Goal: Find specific page/section: Find specific page/section

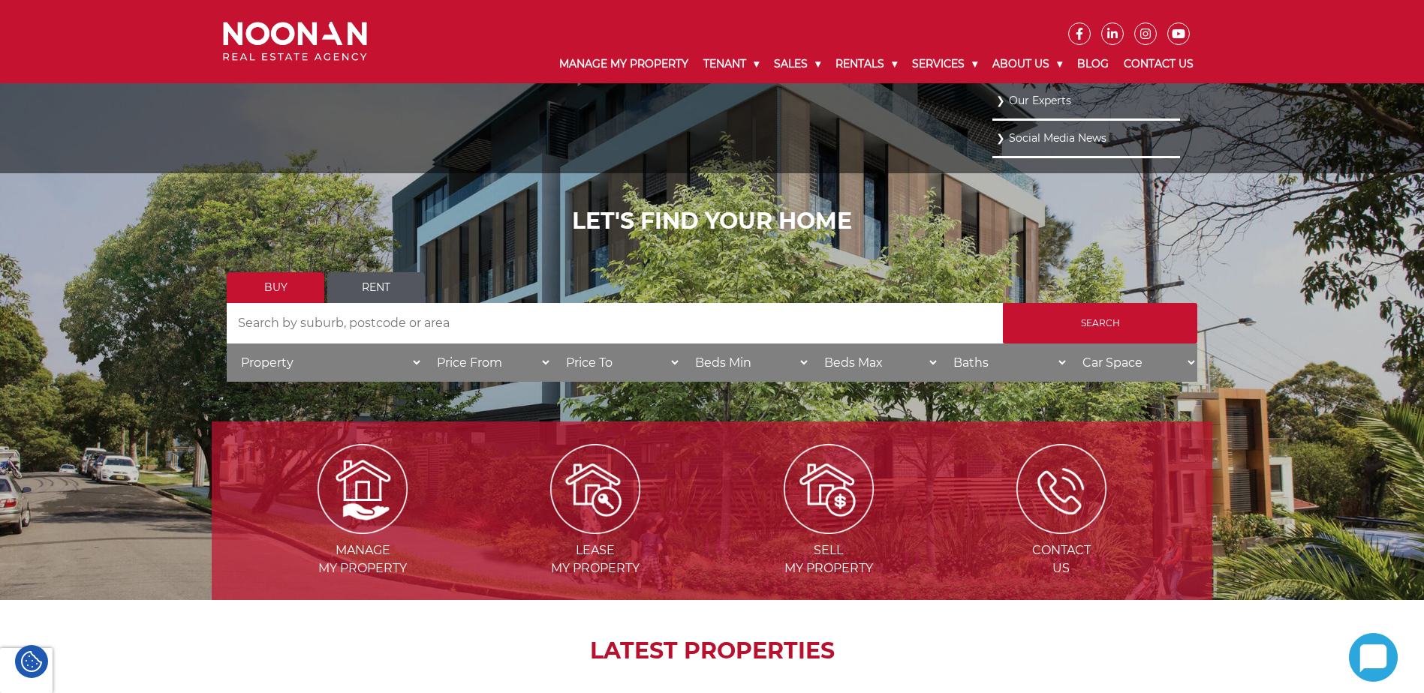
click at [1004, 101] on link "Our Experts" at bounding box center [1086, 101] width 180 height 20
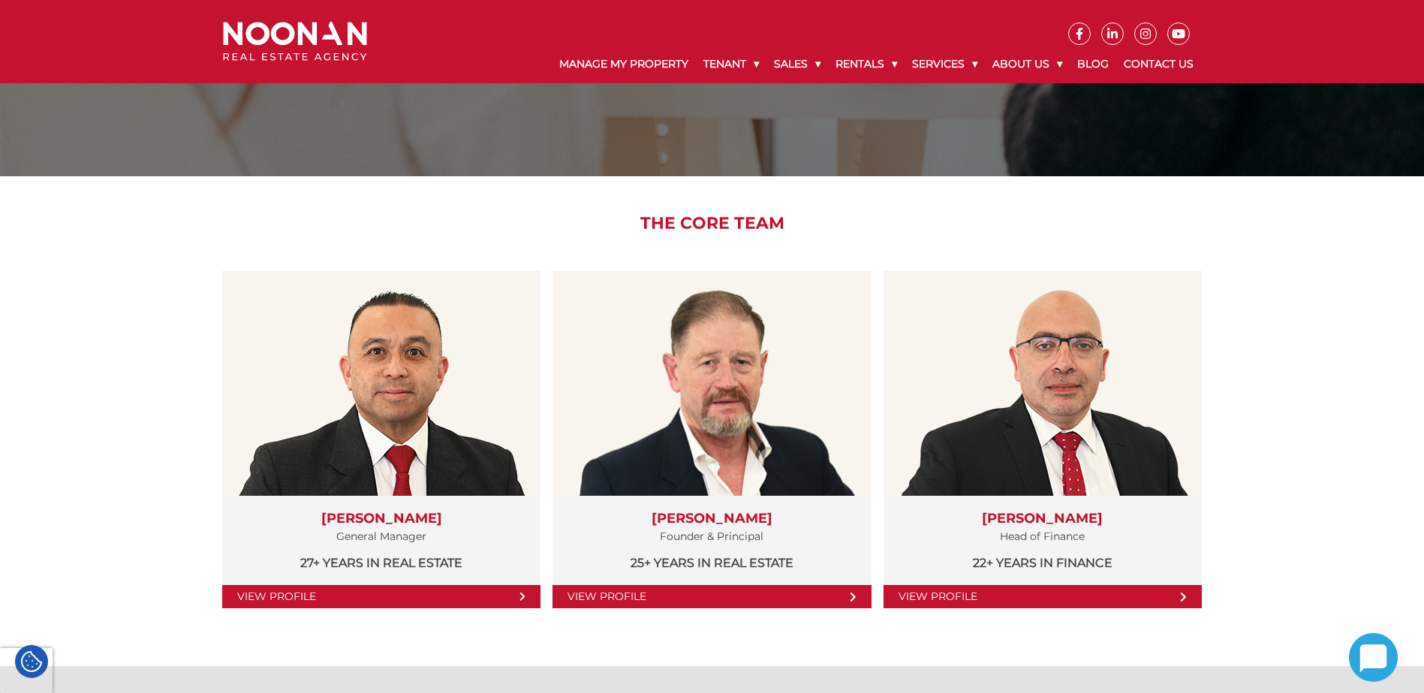
scroll to position [150, 0]
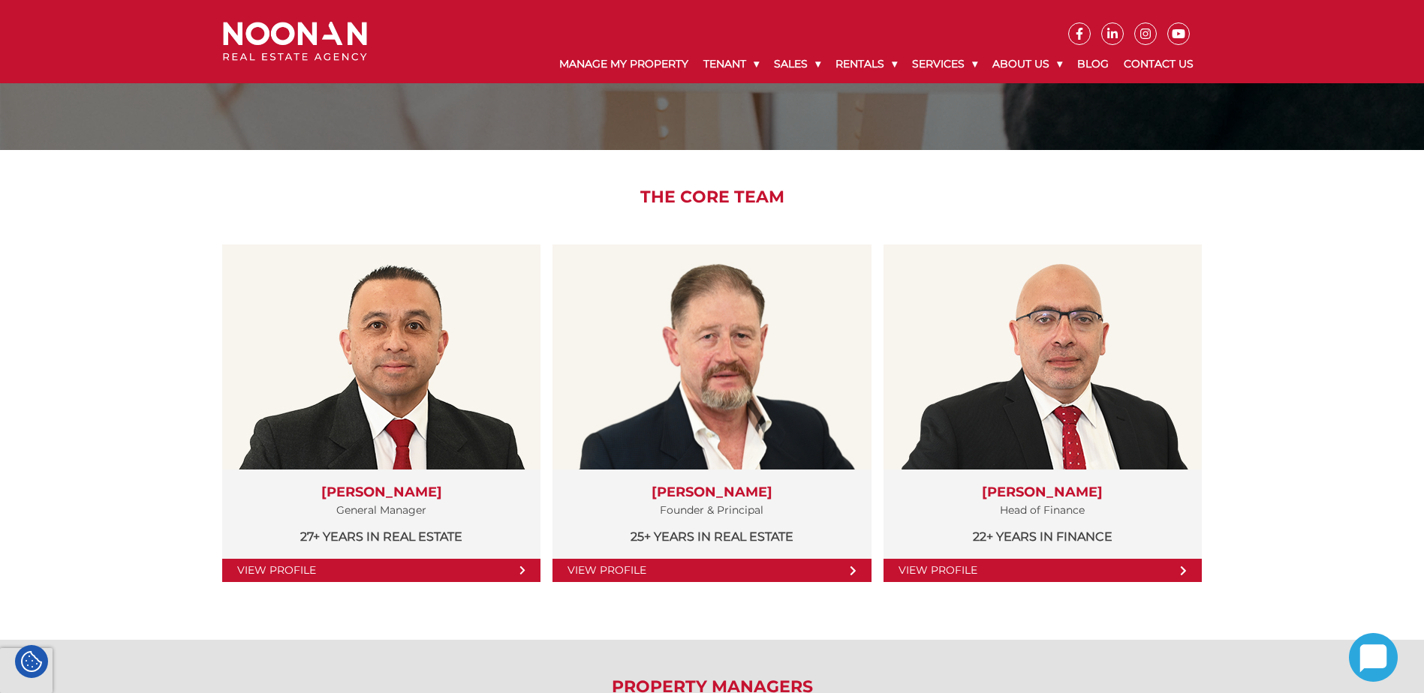
click at [113, 314] on div "The Core Team View Profile [PERSON_NAME] General Manager 27+ years in Real Esta…" at bounding box center [712, 395] width 1424 height 490
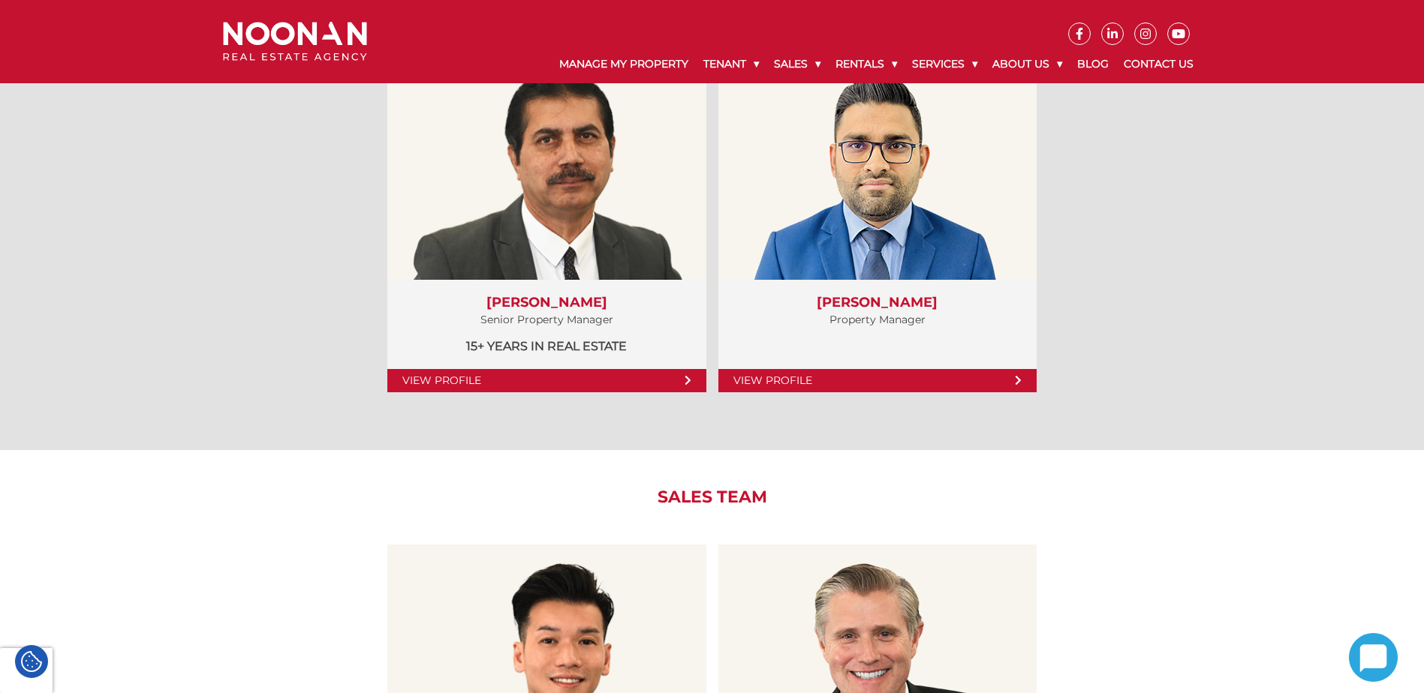
scroll to position [1426, 0]
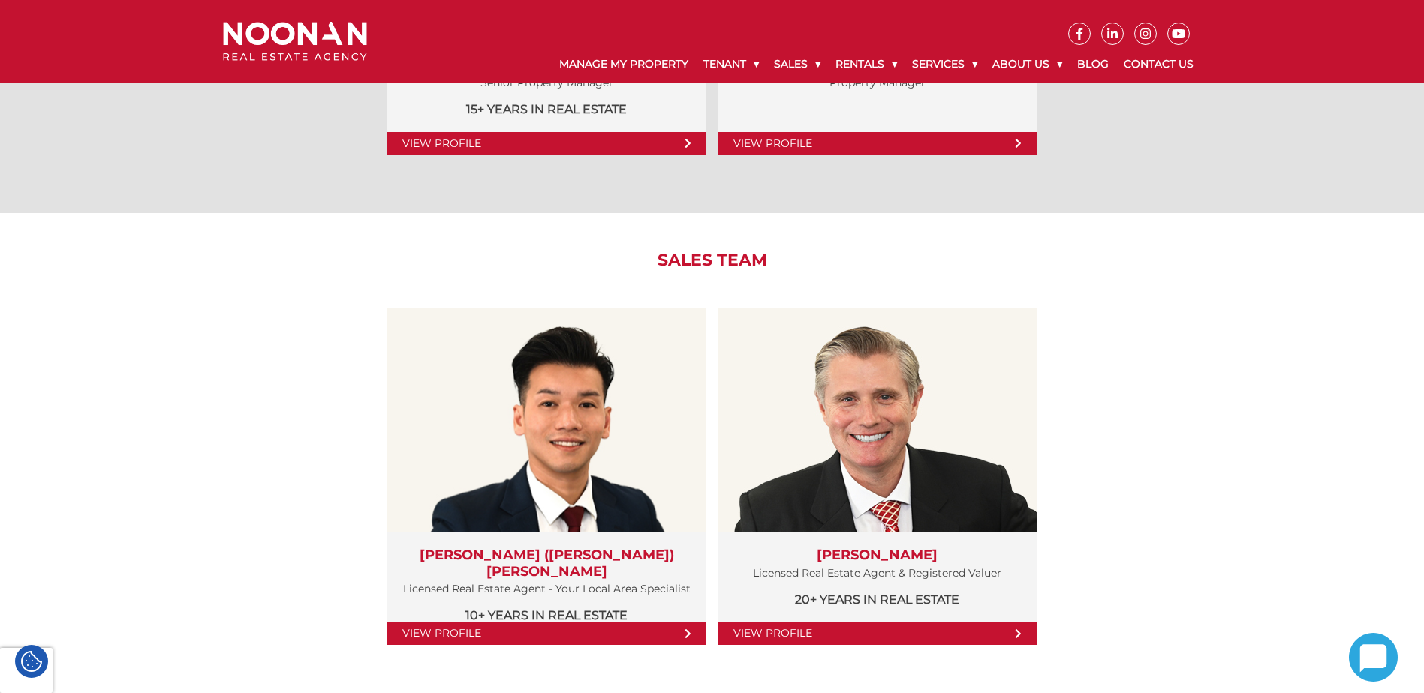
click at [113, 314] on div "Sales Team View Profile [PERSON_NAME] ([PERSON_NAME]) Cai Licensed Real Estate …" at bounding box center [712, 458] width 1424 height 490
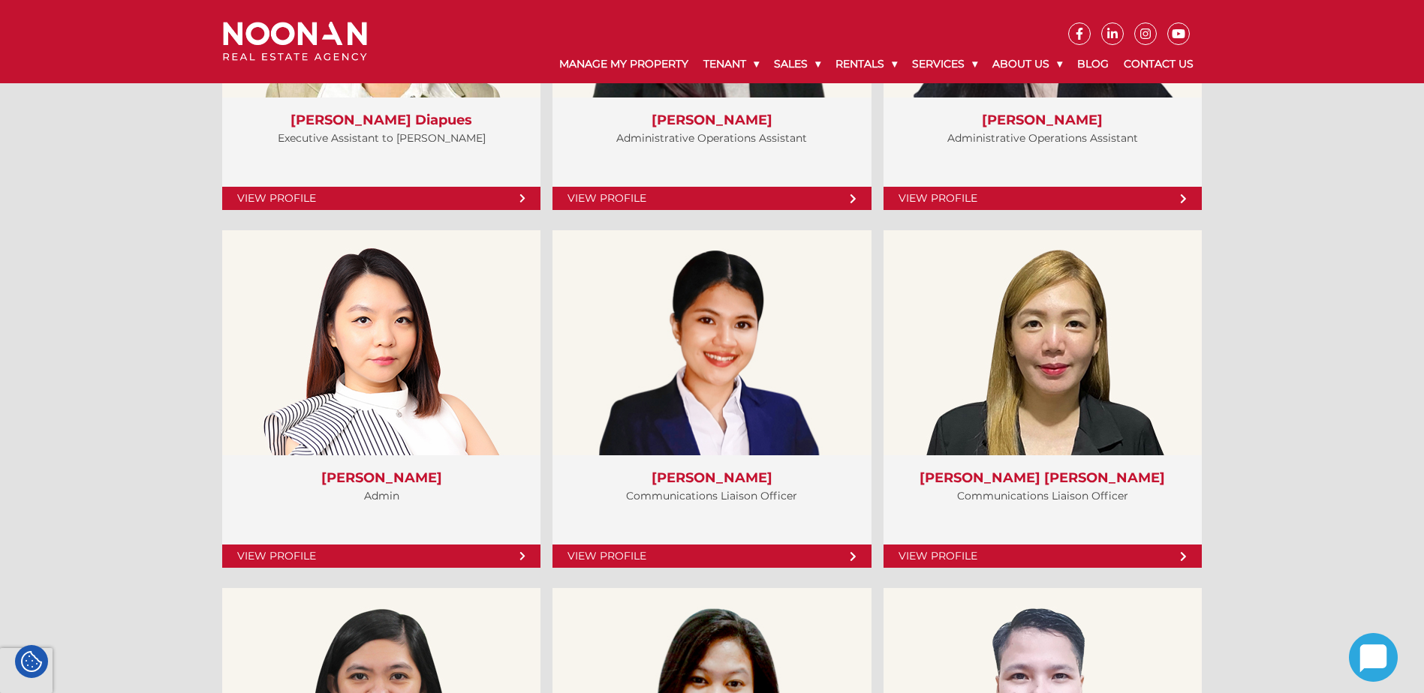
scroll to position [4052, 0]
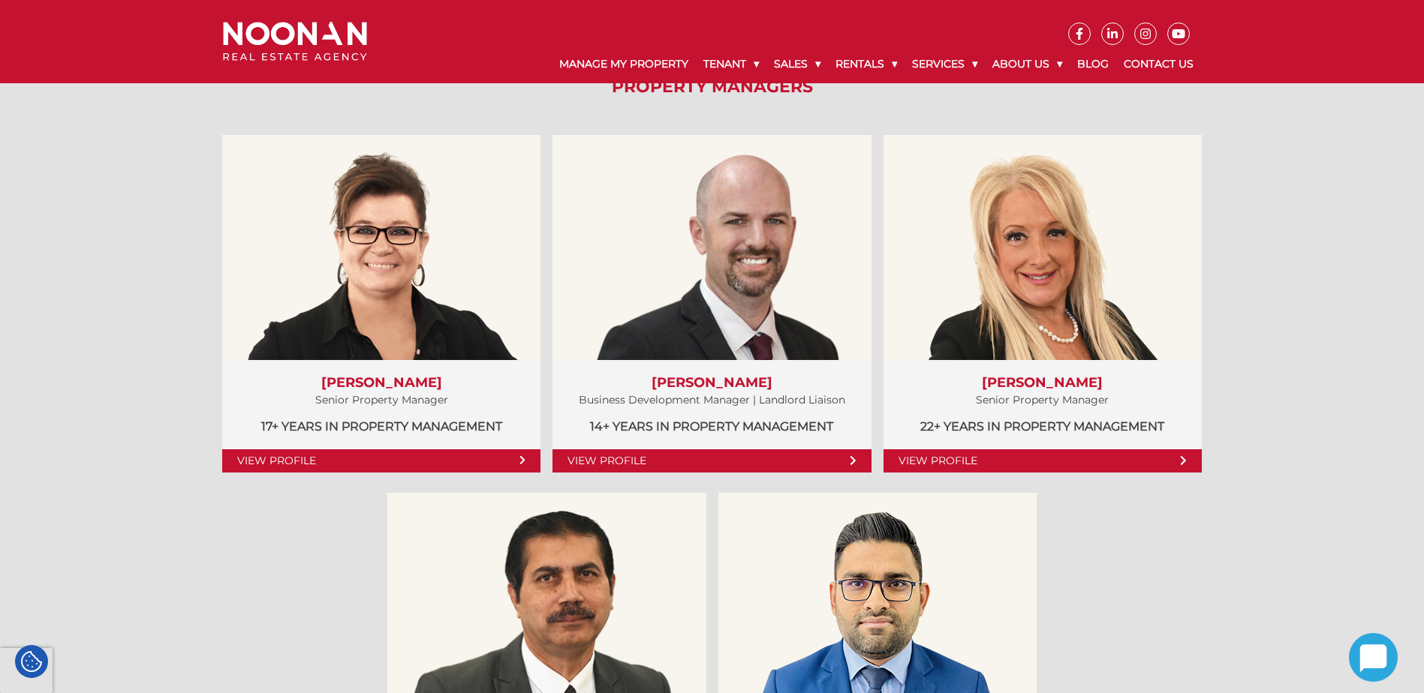
scroll to position [675, 0]
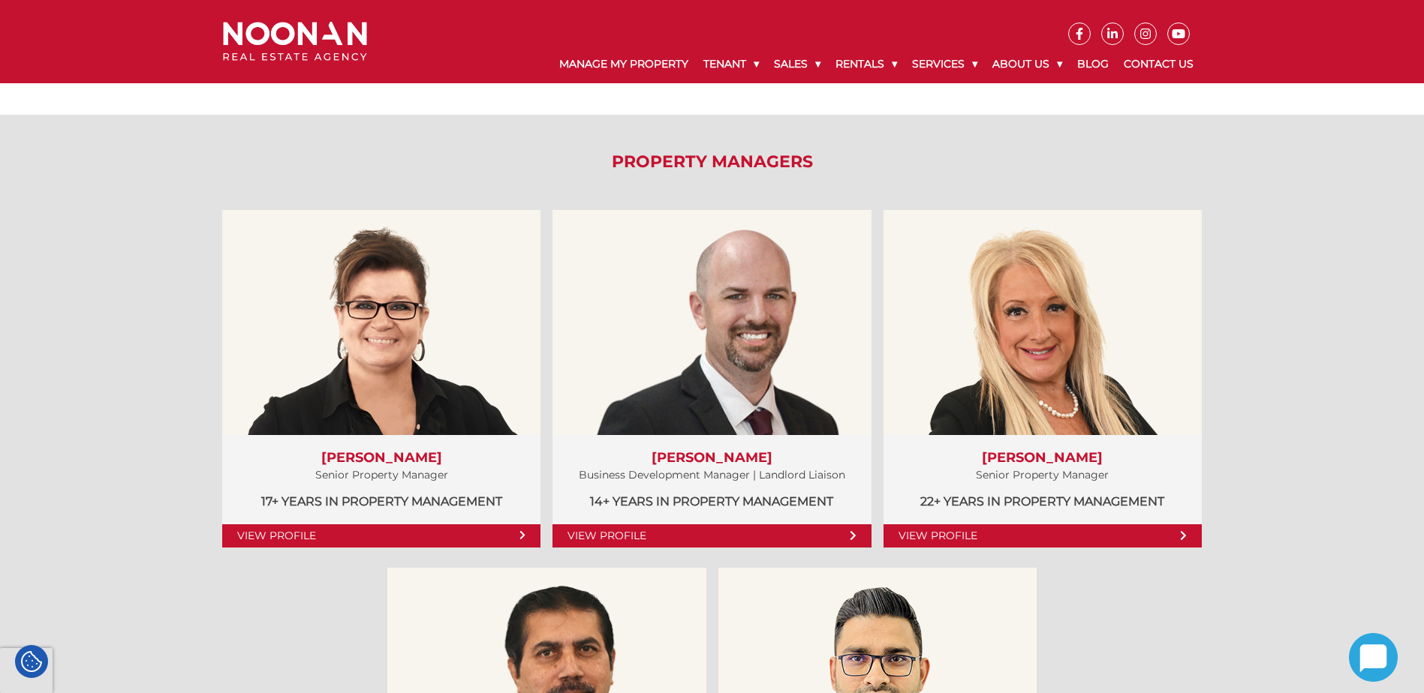
click at [84, 247] on div "Property Managers View Profile [PERSON_NAME] Senior Property Manager 17+ years …" at bounding box center [712, 539] width 1424 height 848
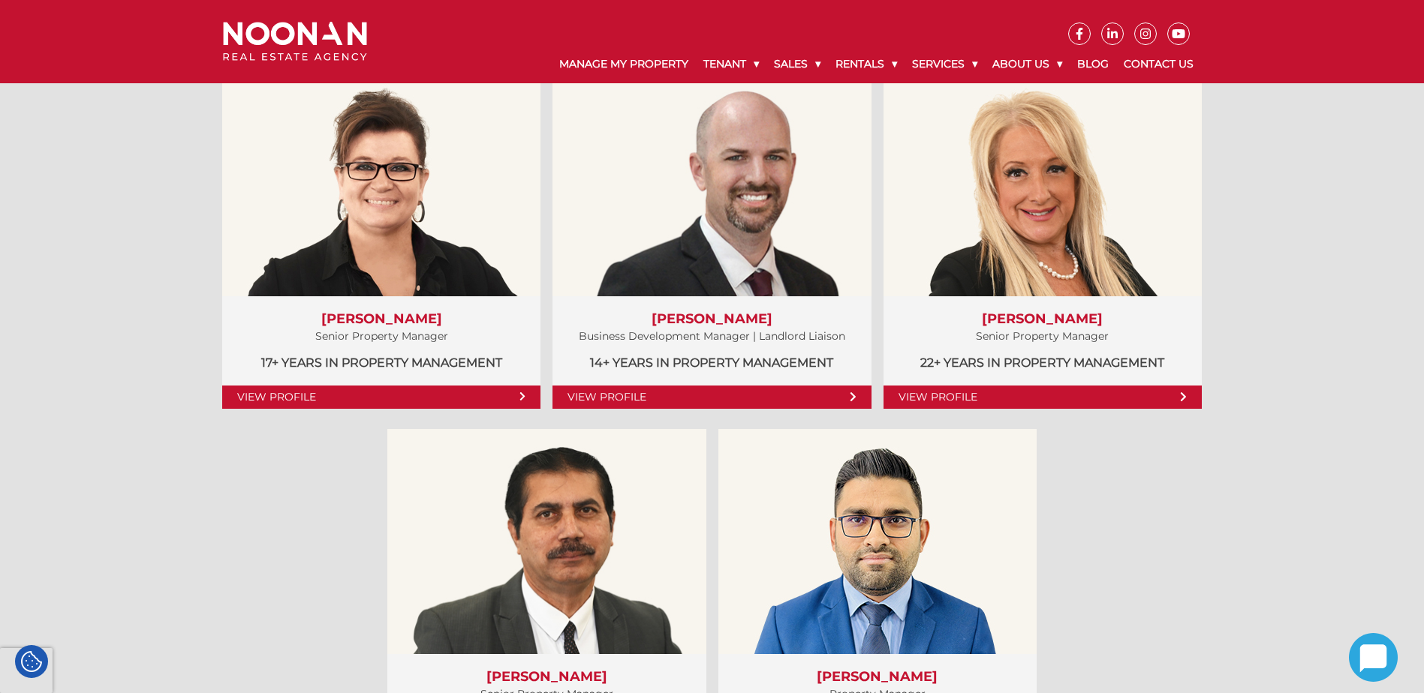
scroll to position [976, 0]
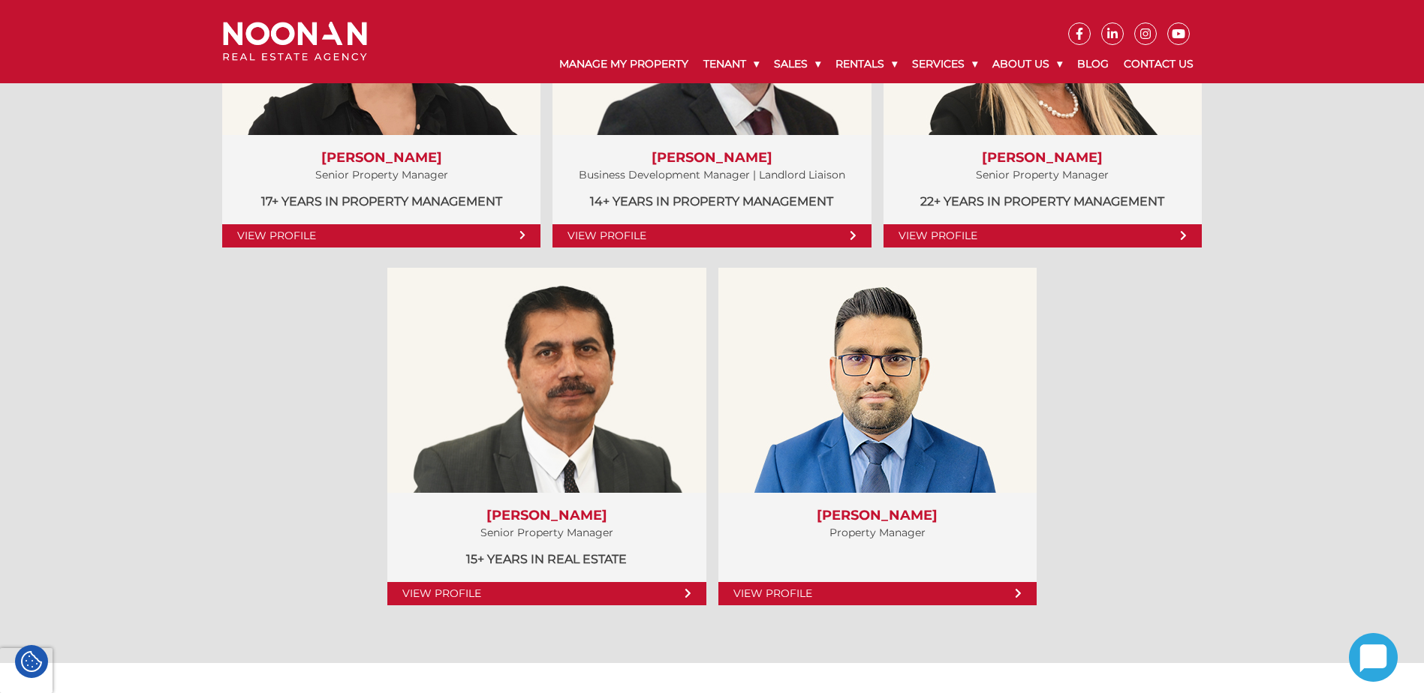
click at [82, 299] on div "Property Managers View Profile [PERSON_NAME] Senior Property Manager 17+ years …" at bounding box center [712, 239] width 1424 height 848
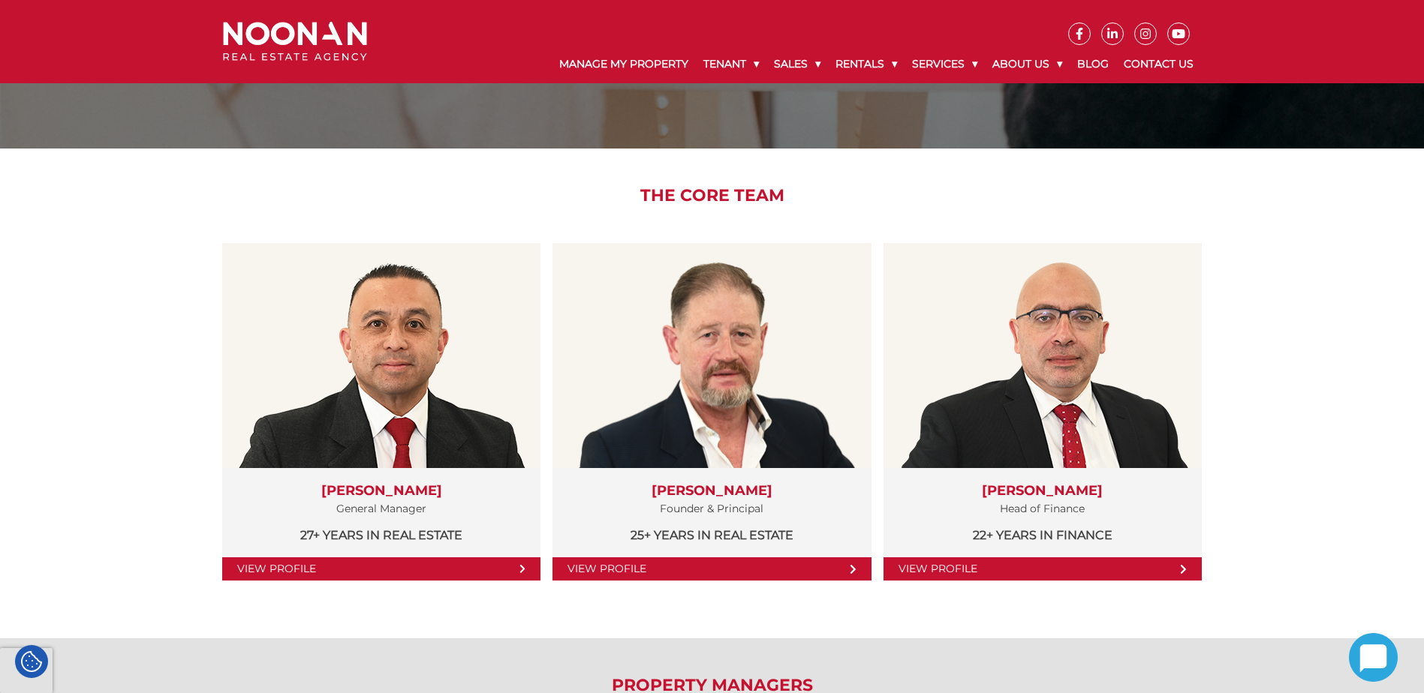
scroll to position [0, 0]
